Goal: Task Accomplishment & Management: Use online tool/utility

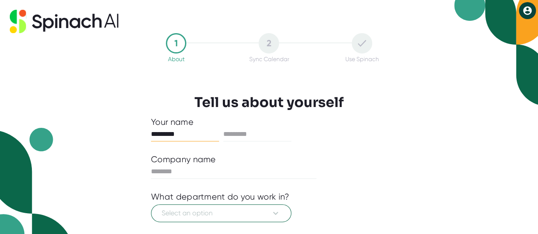
type input "*********"
type input "****"
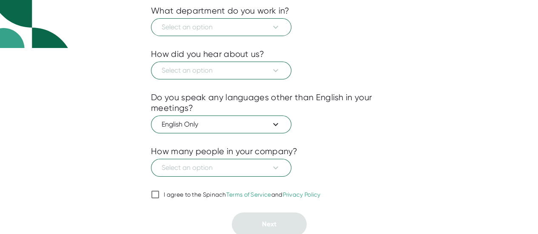
scroll to position [187, 0]
click at [169, 192] on div "I agree to the Spinach Terms of Service and Privacy Policy" at bounding box center [242, 195] width 157 height 8
click at [159, 192] on input "I agree to the Spinach Terms of Service and Privacy Policy" at bounding box center [155, 194] width 9 height 10
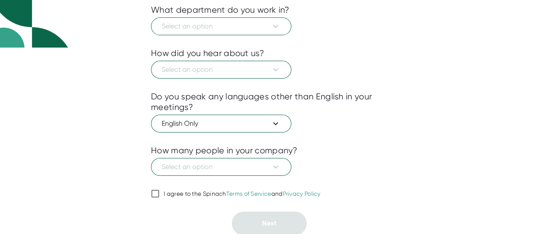
checkbox input "true"
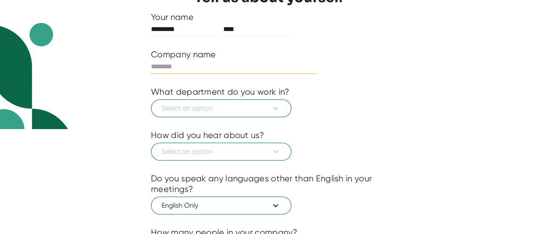
scroll to position [105, 0]
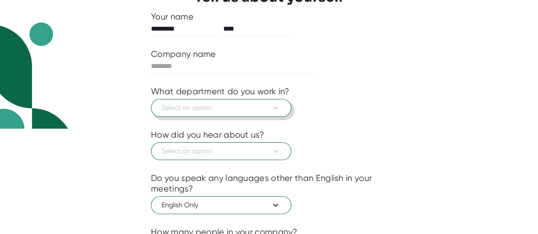
click at [206, 110] on span "Select an option" at bounding box center [221, 108] width 119 height 10
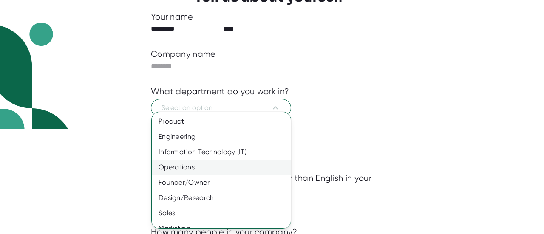
click at [199, 168] on div "Operations" at bounding box center [224, 167] width 145 height 15
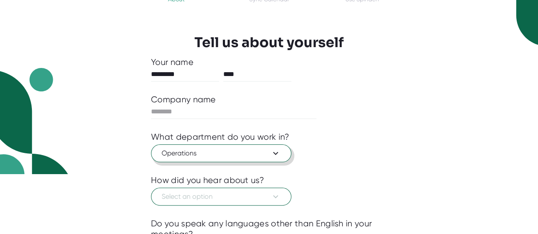
scroll to position [58, 0]
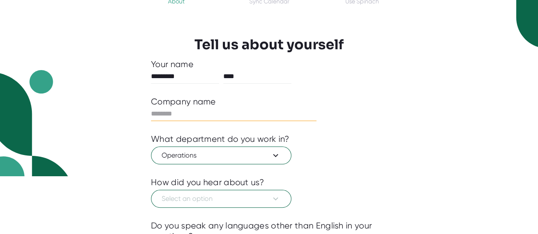
click at [239, 115] on input "text" at bounding box center [233, 114] width 165 height 14
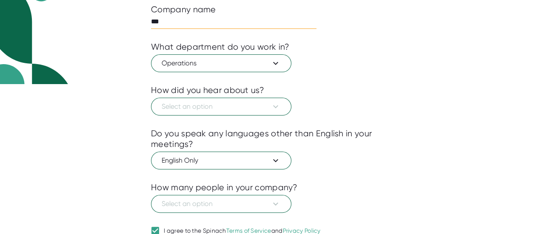
scroll to position [151, 0]
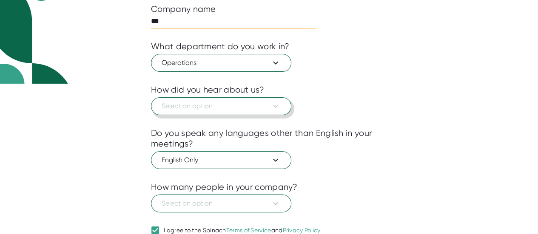
type input "***"
click at [221, 107] on span "Select an option" at bounding box center [221, 106] width 119 height 10
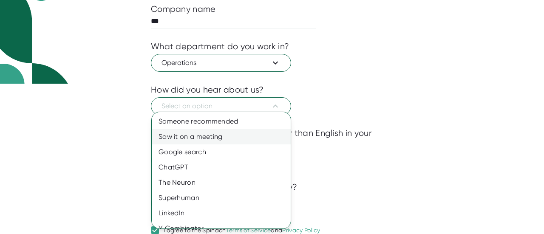
click at [205, 136] on div "Saw it on a meeting" at bounding box center [224, 136] width 145 height 15
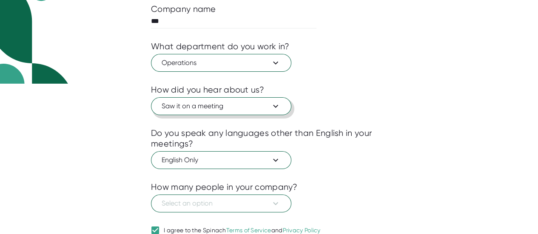
scroll to position [187, 0]
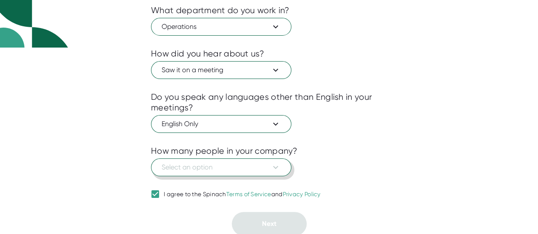
click at [265, 166] on span "Select an option" at bounding box center [221, 167] width 119 height 10
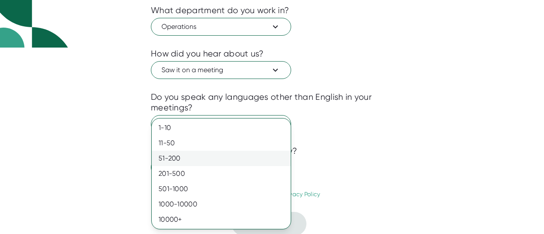
click at [189, 153] on div "51-200" at bounding box center [221, 158] width 139 height 15
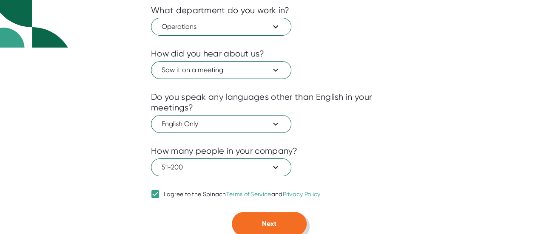
click at [280, 228] on button "Next" at bounding box center [269, 224] width 75 height 24
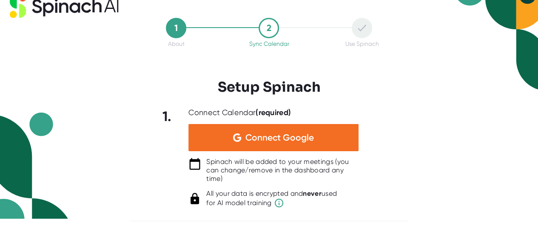
scroll to position [14, 0]
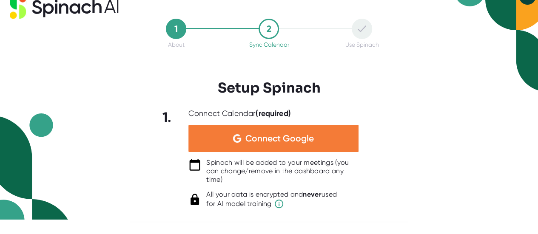
click at [298, 136] on span "Connect Google" at bounding box center [279, 138] width 68 height 9
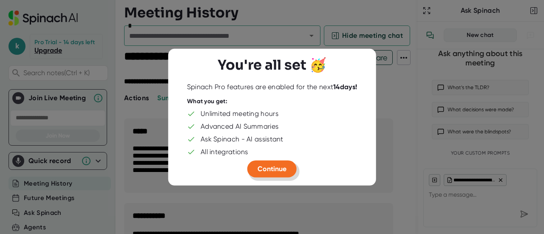
click at [270, 172] on span "Continue" at bounding box center [272, 169] width 29 height 8
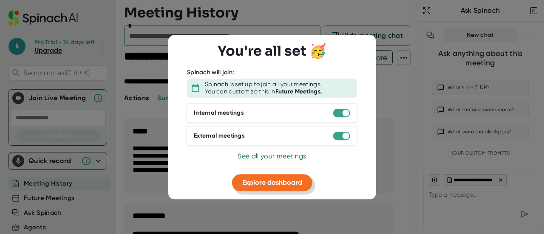
click at [307, 185] on button "Explore dashboard" at bounding box center [272, 182] width 80 height 17
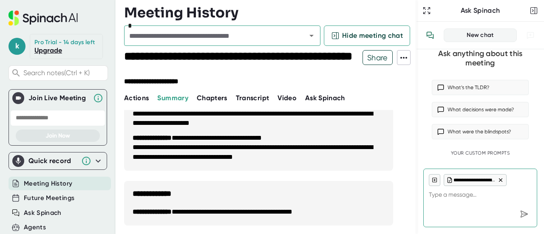
scroll to position [17, 0]
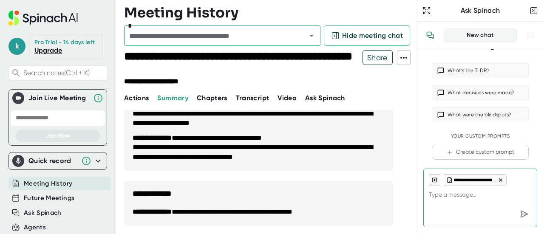
click at [241, 97] on span "Transcript" at bounding box center [253, 98] width 34 height 8
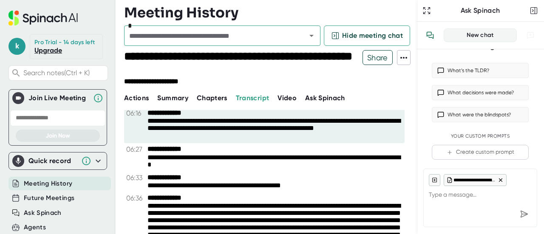
scroll to position [1730, 0]
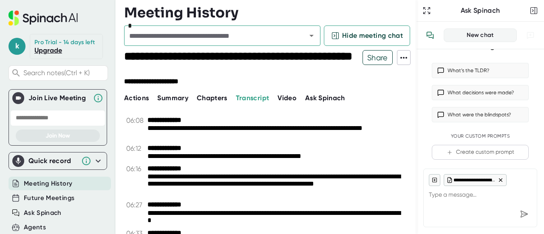
click at [405, 57] on icon at bounding box center [404, 58] width 10 height 10
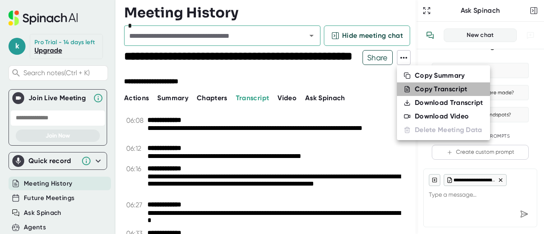
click at [414, 86] on li "Copy Transcript" at bounding box center [443, 89] width 93 height 14
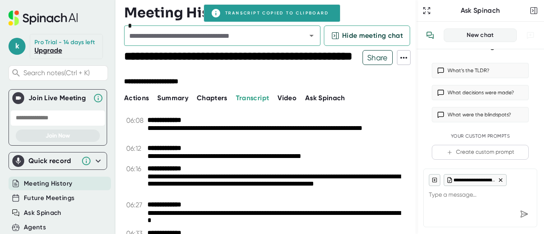
type textarea "x"
